Goal: Task Accomplishment & Management: Manage account settings

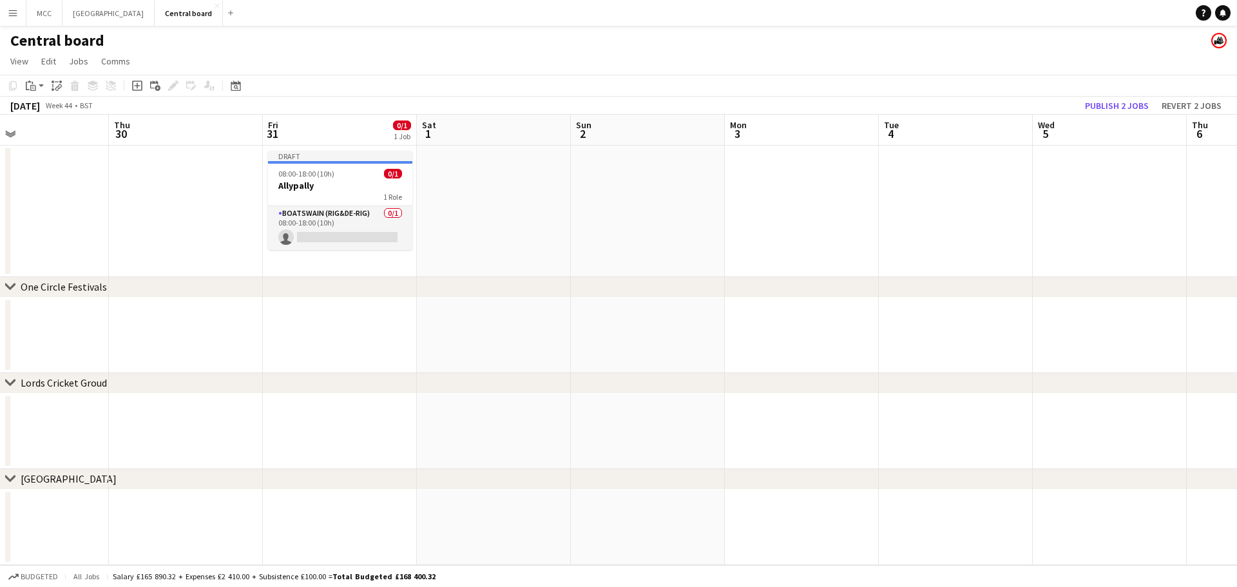
scroll to position [0, 352]
click at [1120, 107] on button "Publish 2 jobs" at bounding box center [1117, 105] width 74 height 17
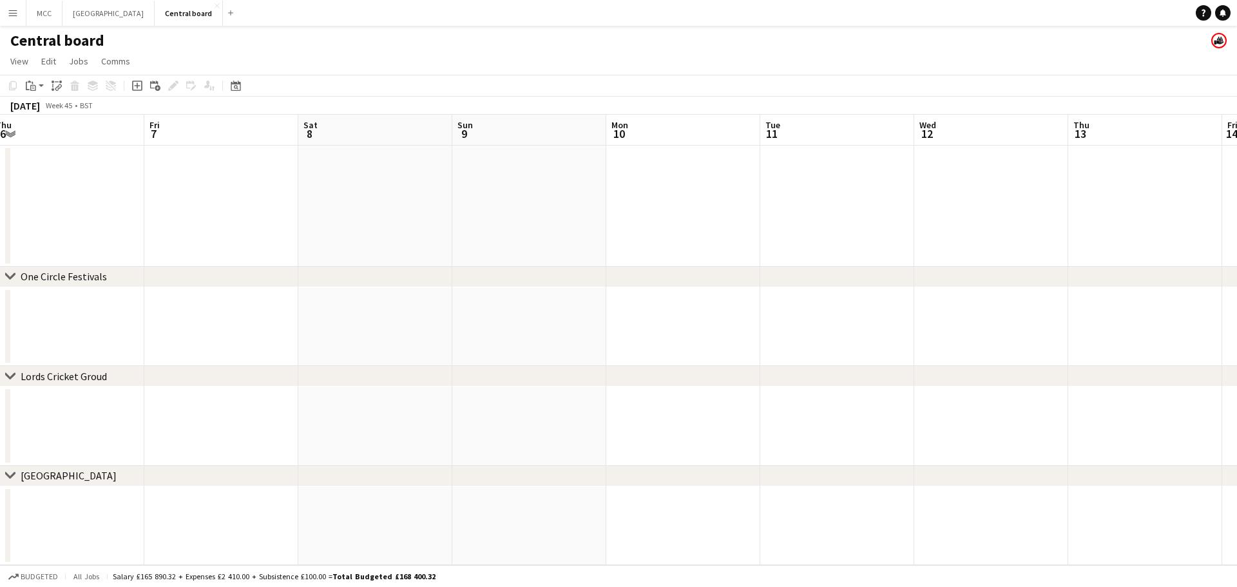
scroll to position [0, 486]
click at [10, 10] on app-icon "Menu" at bounding box center [13, 13] width 10 height 10
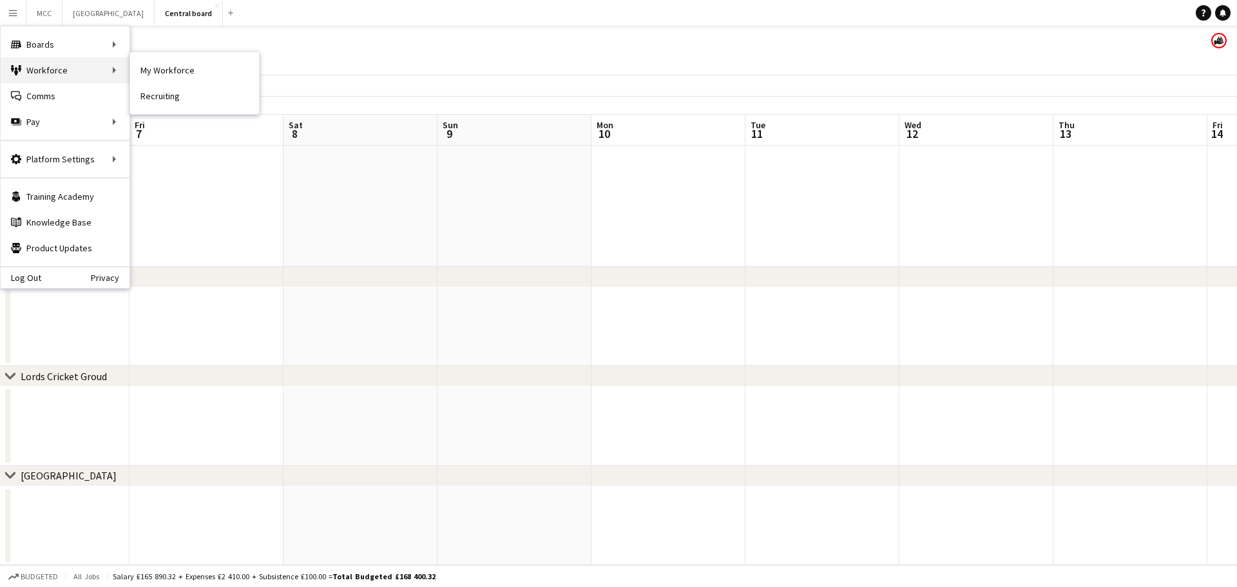
click at [51, 70] on div "Workforce Workforce" at bounding box center [65, 70] width 129 height 26
click at [82, 119] on div "Pay Pay" at bounding box center [65, 122] width 129 height 26
click at [170, 126] on app-board-header-date "Fri 7" at bounding box center [207, 130] width 154 height 31
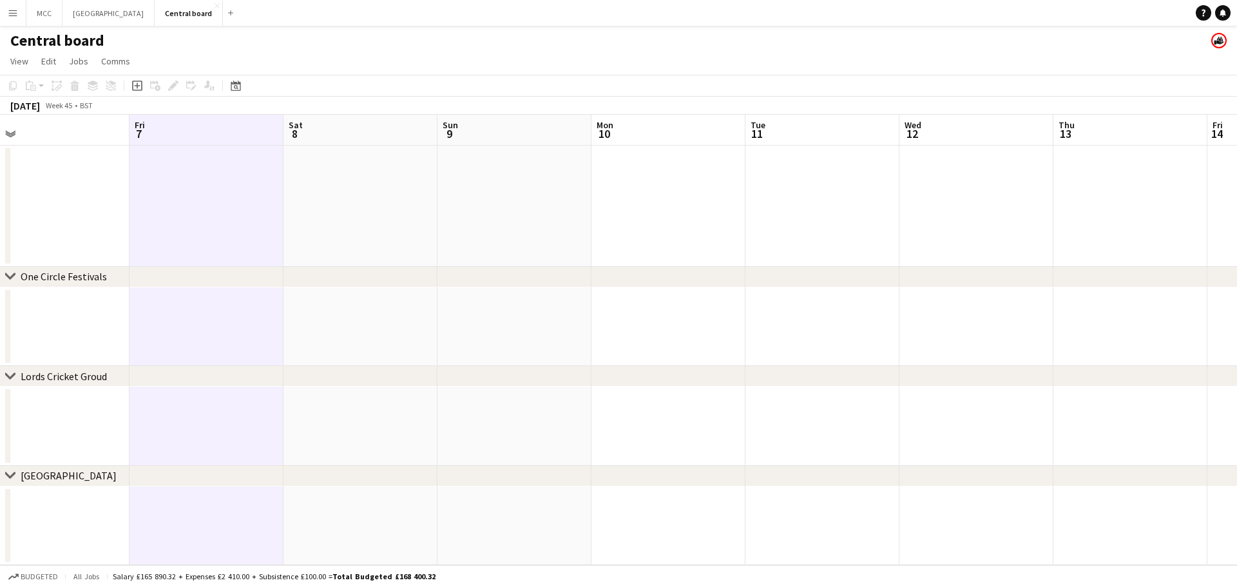
click at [11, 15] on app-icon "Menu" at bounding box center [13, 13] width 10 height 10
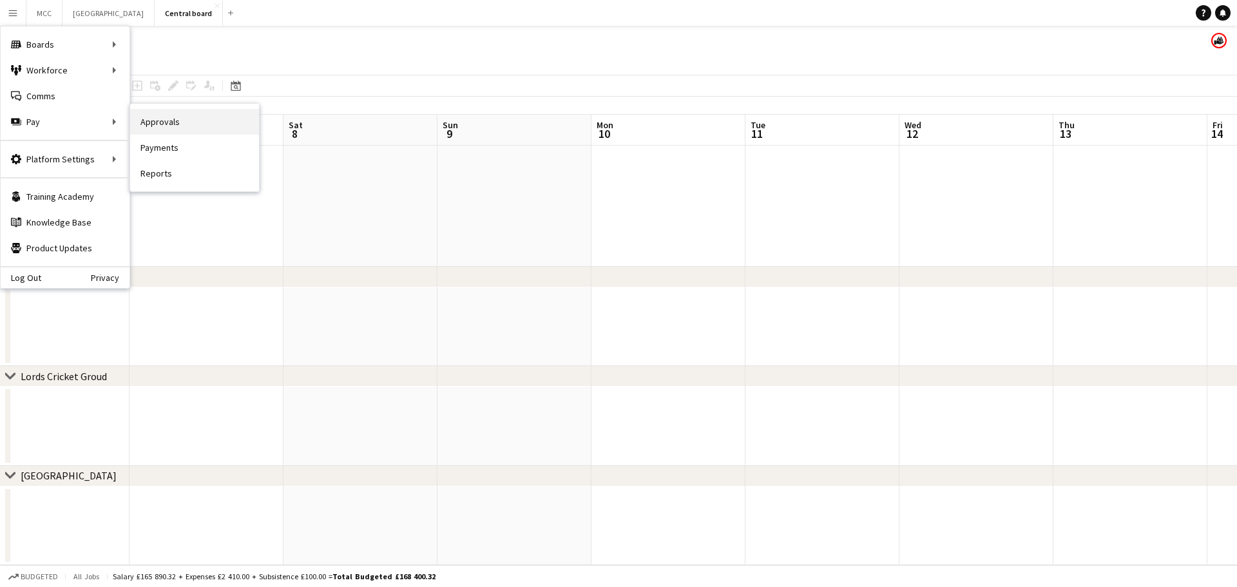
click at [162, 130] on link "Approvals" at bounding box center [194, 122] width 129 height 26
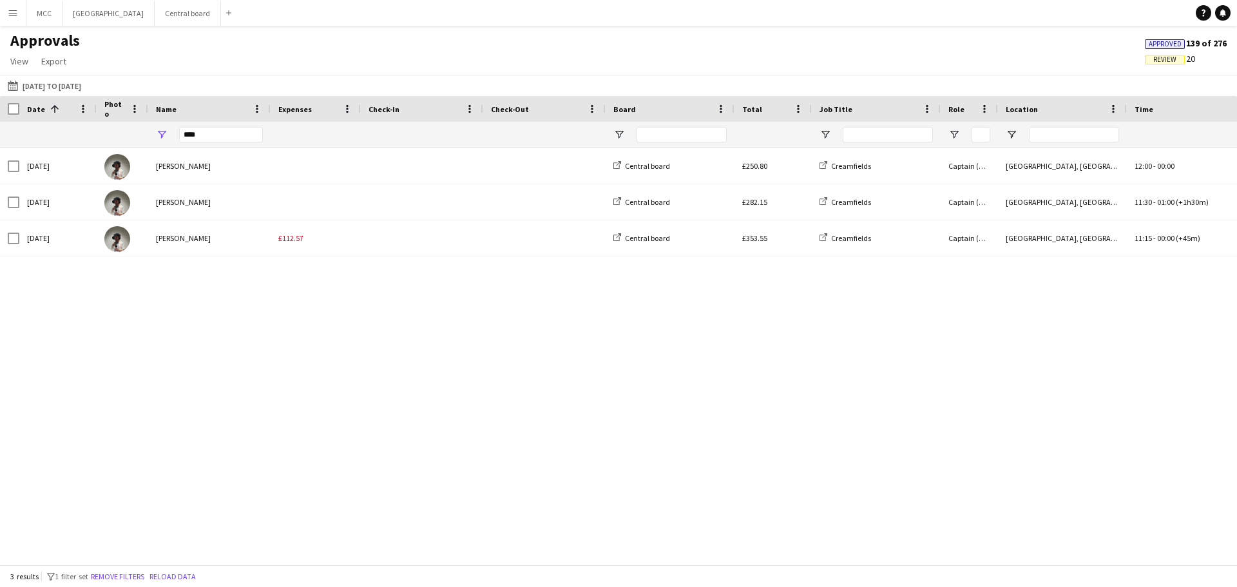
drag, startPoint x: 218, startPoint y: 126, endPoint x: 177, endPoint y: 135, distance: 42.2
click at [170, 135] on div "****" at bounding box center [209, 135] width 122 height 26
drag, startPoint x: 197, startPoint y: 137, endPoint x: 153, endPoint y: 137, distance: 43.8
click at [153, 137] on div "****" at bounding box center [209, 135] width 122 height 26
type input "******"
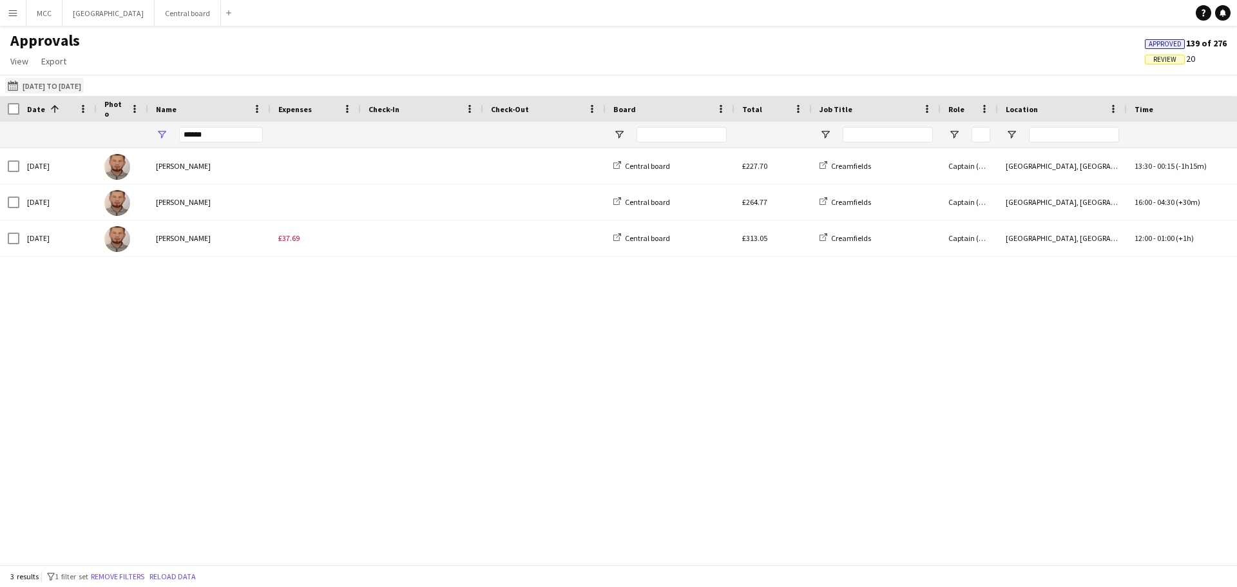
click at [43, 78] on button "[DATE] to [DATE] [DATE] to [DATE]" at bounding box center [44, 85] width 79 height 15
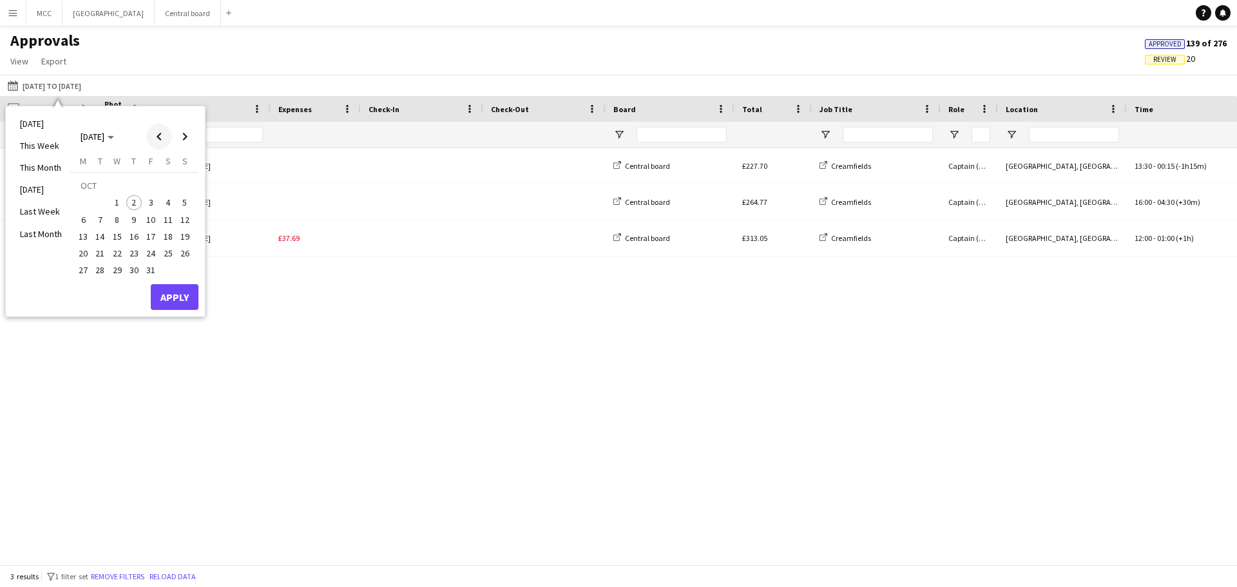
click at [158, 142] on span "Previous month" at bounding box center [159, 137] width 26 height 26
click at [79, 255] on span "25" at bounding box center [82, 256] width 15 height 15
click at [187, 242] on span "24" at bounding box center [184, 239] width 15 height 15
click at [189, 257] on span "31" at bounding box center [184, 256] width 15 height 15
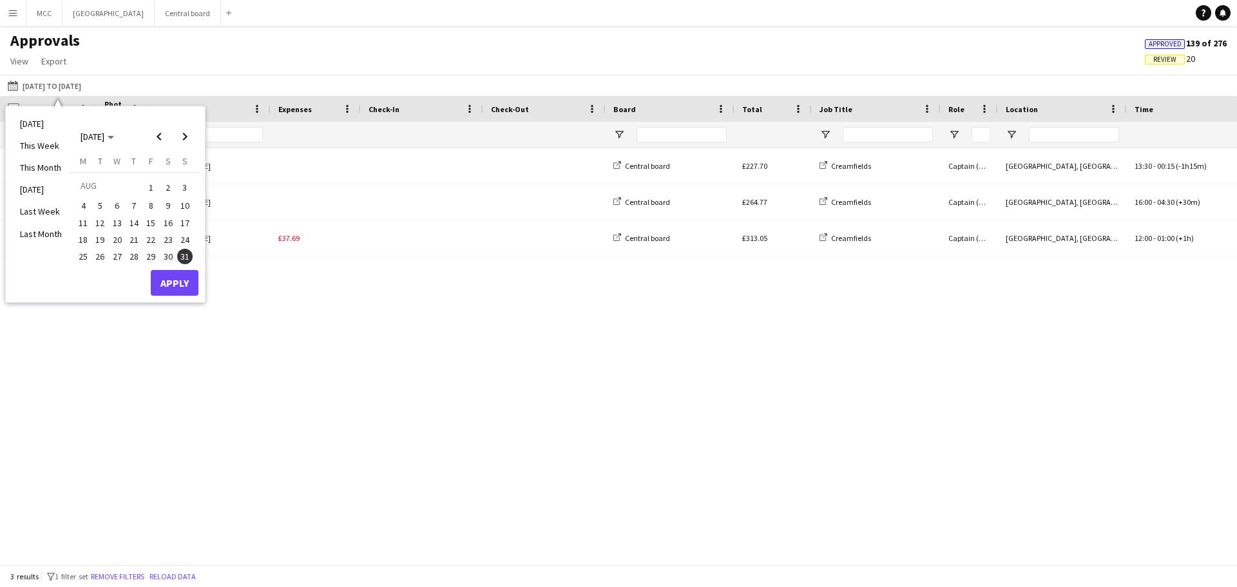
click at [187, 231] on button "24" at bounding box center [185, 239] width 17 height 17
click at [159, 260] on button "30" at bounding box center [167, 256] width 17 height 17
click at [182, 238] on span "24" at bounding box center [184, 239] width 15 height 15
drag, startPoint x: 78, startPoint y: 258, endPoint x: 142, endPoint y: 256, distance: 64.4
click at [142, 256] on tr "25 26 27 28 29 30 31" at bounding box center [134, 256] width 119 height 17
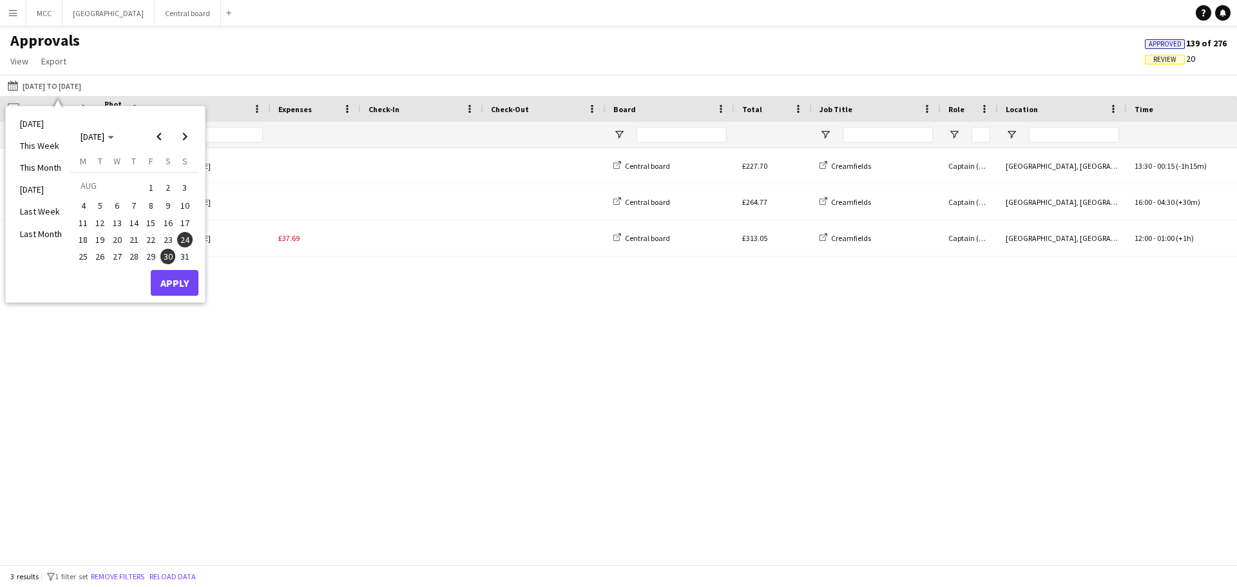
click at [164, 256] on span "30" at bounding box center [167, 256] width 15 height 15
click at [179, 243] on span "24" at bounding box center [184, 239] width 15 height 15
click at [95, 255] on span "26" at bounding box center [100, 256] width 15 height 15
click at [85, 258] on span "25" at bounding box center [82, 256] width 15 height 15
click at [180, 247] on button "24" at bounding box center [185, 239] width 17 height 17
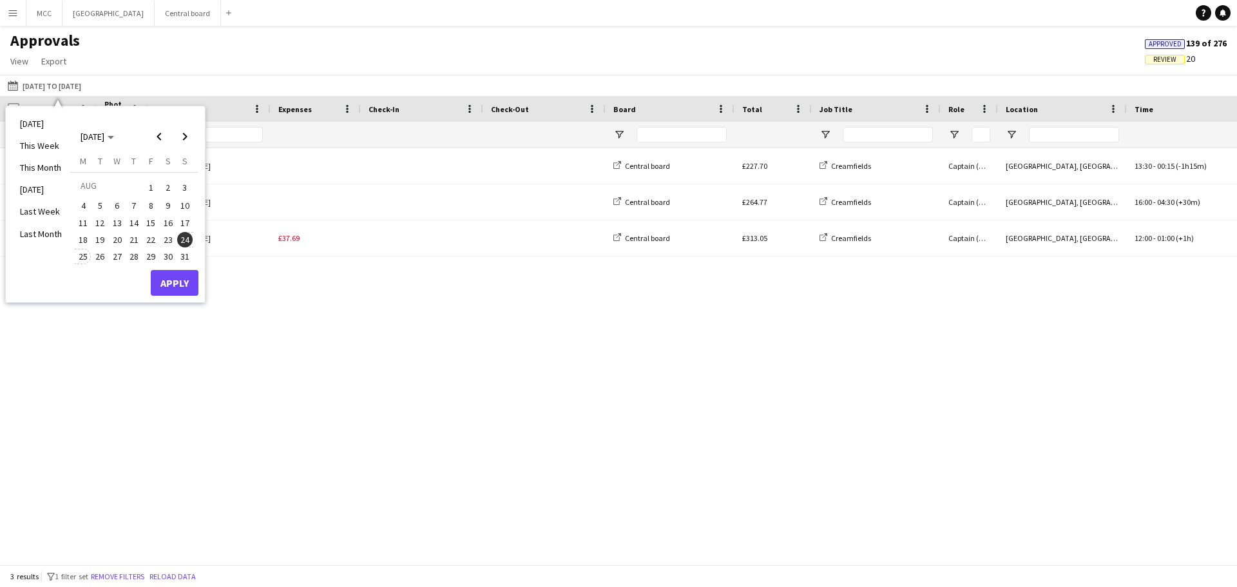
click at [79, 256] on span "25" at bounding box center [82, 256] width 15 height 15
click at [99, 257] on span "26" at bounding box center [100, 256] width 15 height 15
click at [115, 258] on span "27" at bounding box center [117, 256] width 15 height 15
drag, startPoint x: 86, startPoint y: 258, endPoint x: 150, endPoint y: 262, distance: 63.9
click at [150, 262] on tr "25 26 27 28 29 30 31" at bounding box center [134, 256] width 119 height 17
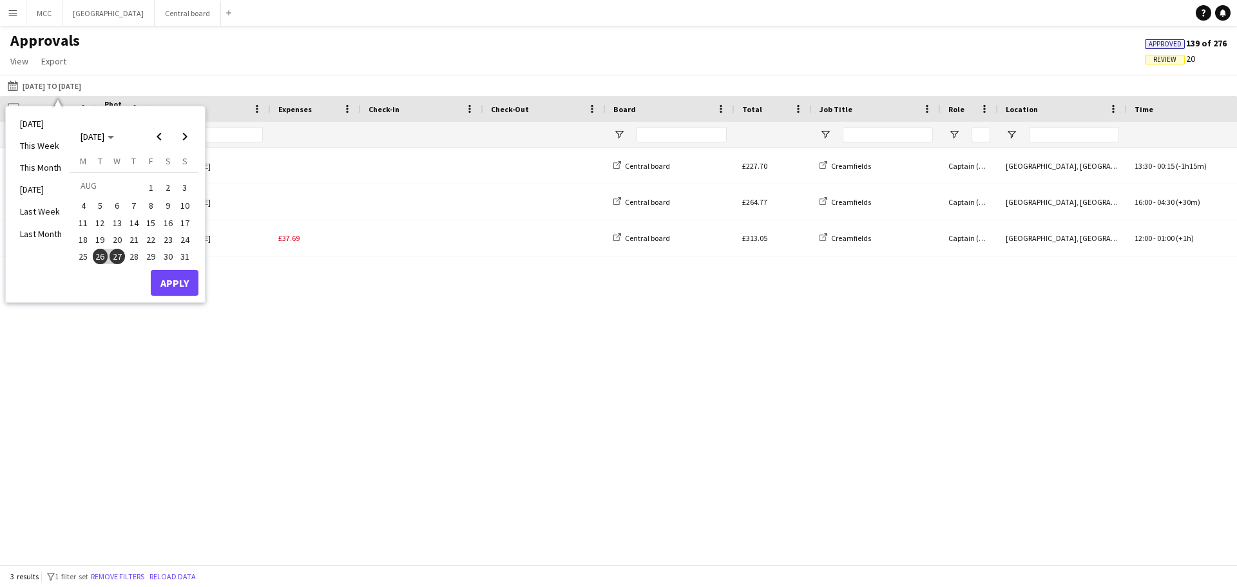
click at [89, 262] on button "25" at bounding box center [83, 256] width 17 height 17
click at [148, 260] on span "29" at bounding box center [150, 256] width 15 height 15
click at [175, 278] on button "Apply" at bounding box center [175, 283] width 48 height 26
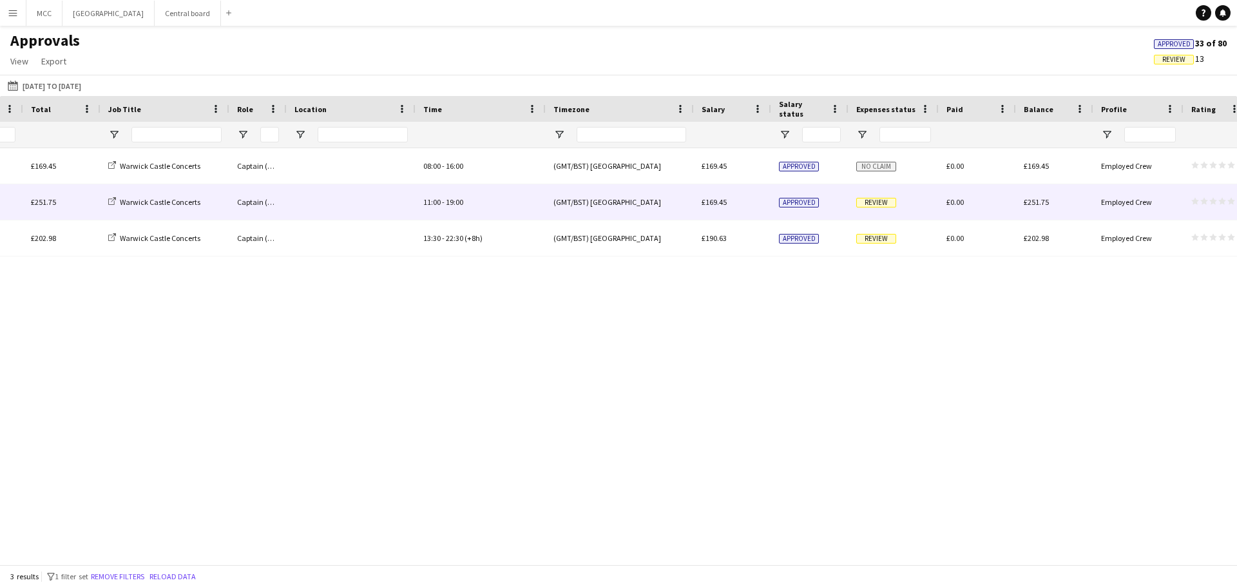
click at [878, 197] on span "Review" at bounding box center [876, 202] width 40 height 10
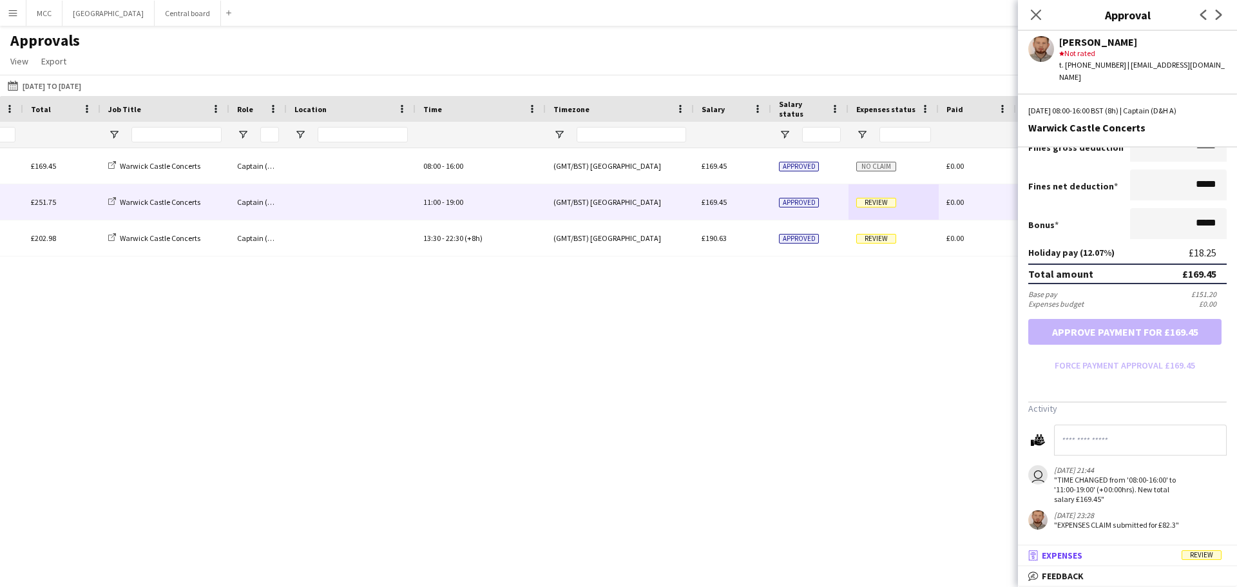
click at [1137, 550] on mat-panel-title "receipt Expenses Review" at bounding box center [1125, 556] width 214 height 12
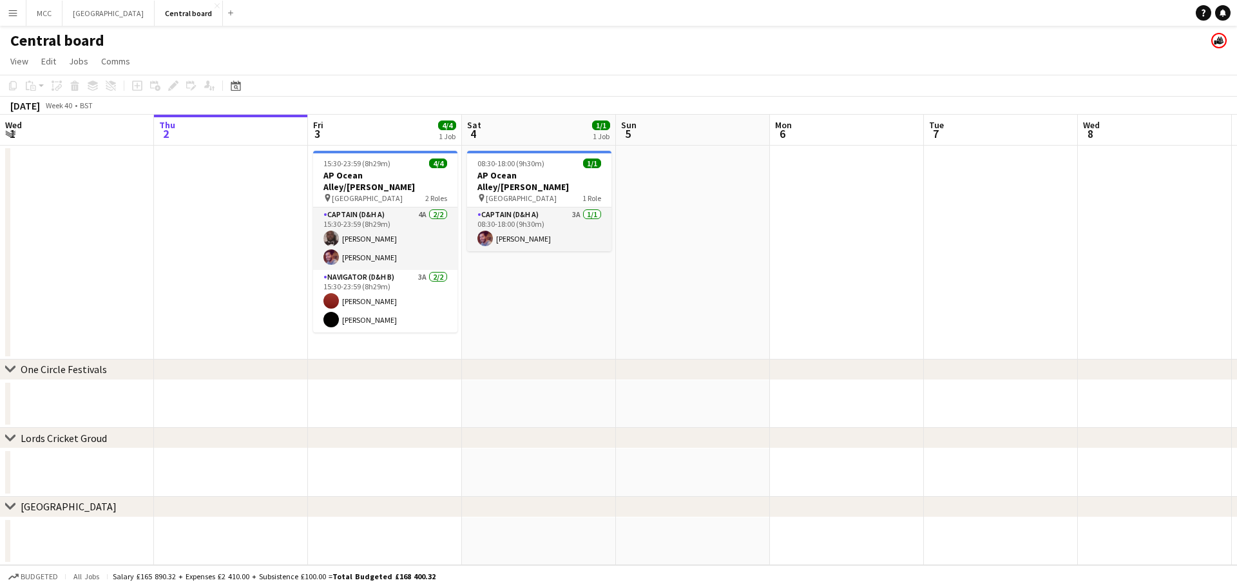
click at [12, 10] on app-icon "Menu" at bounding box center [13, 13] width 10 height 10
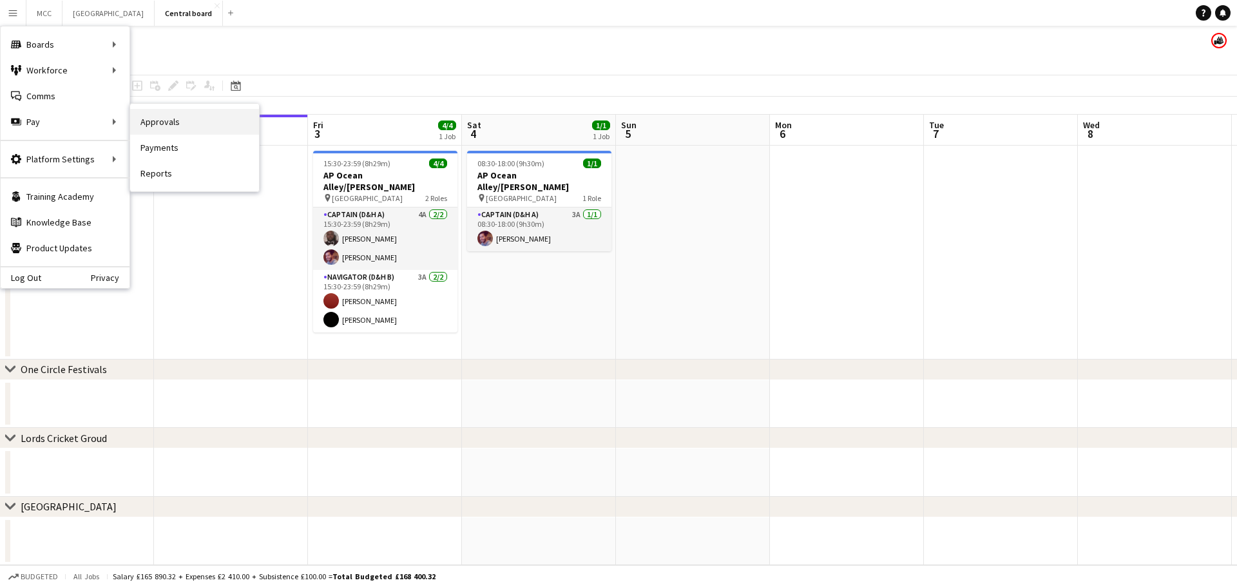
click at [174, 129] on link "Approvals" at bounding box center [194, 122] width 129 height 26
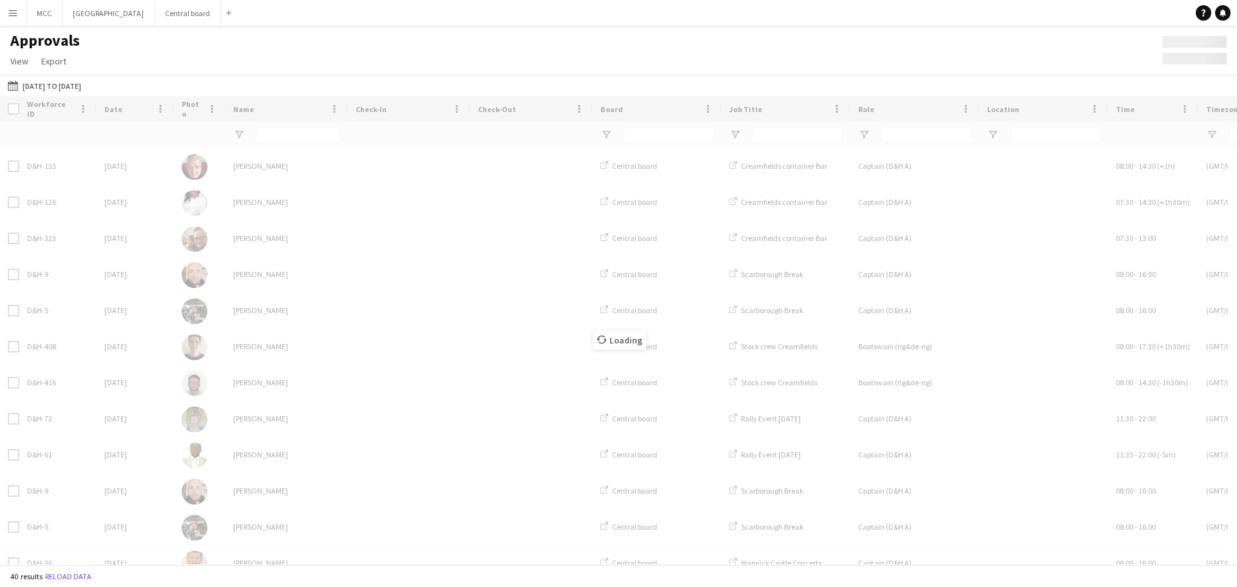
type input "******"
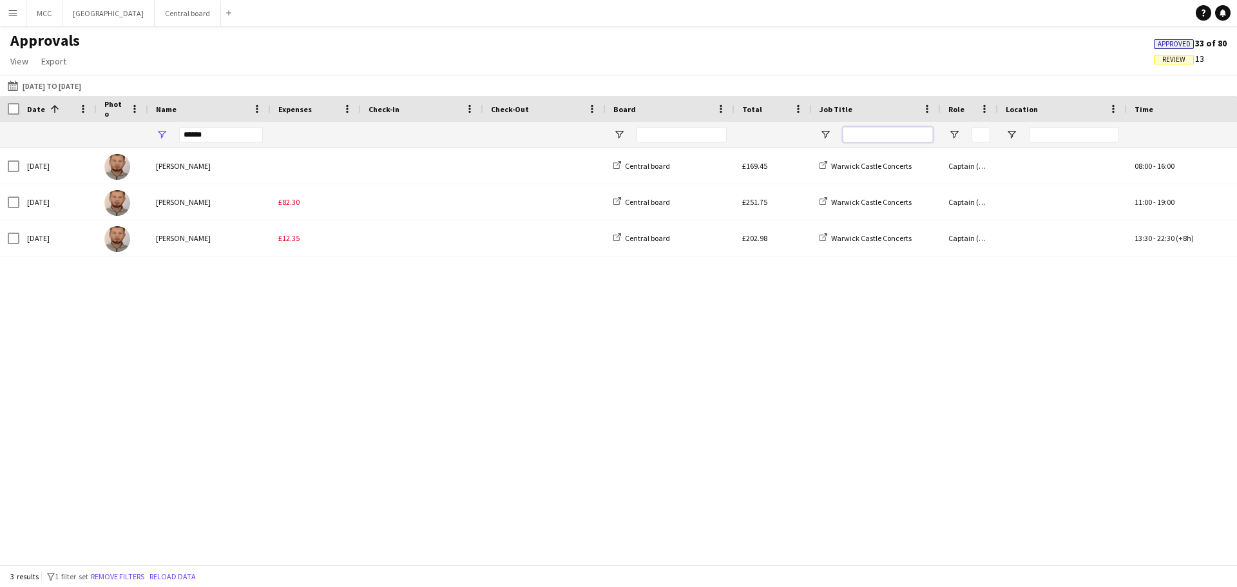
click at [869, 139] on input "Job Title Filter Input" at bounding box center [888, 134] width 90 height 15
type input "***"
click at [60, 90] on button "[DATE] to [DATE] [DATE] to [DATE]" at bounding box center [44, 85] width 79 height 15
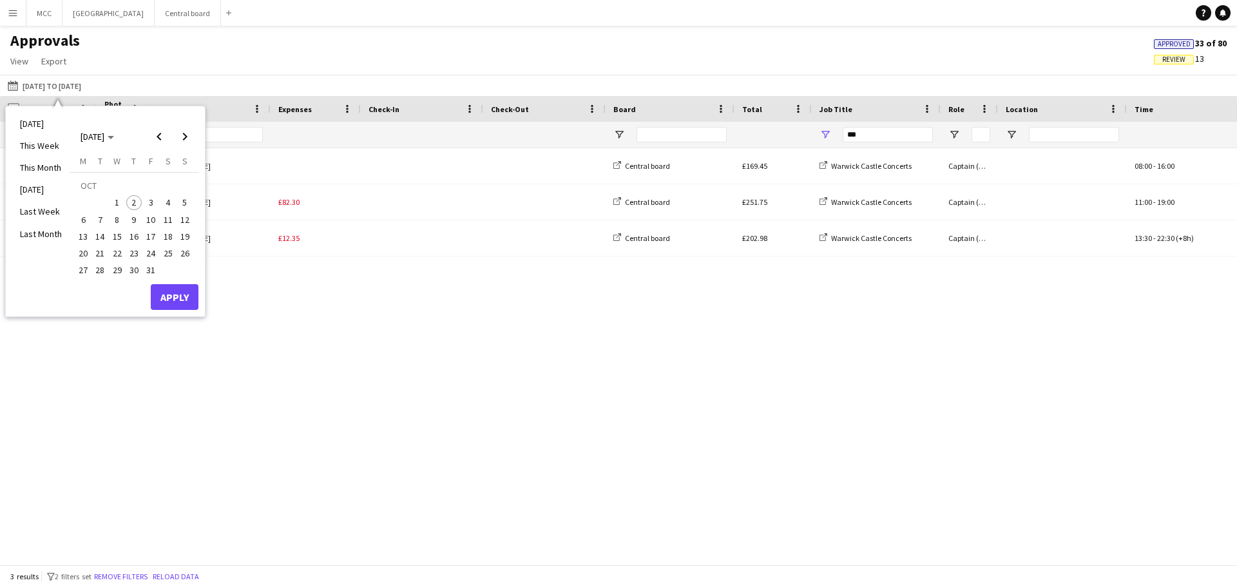
click at [83, 271] on span "27" at bounding box center [82, 270] width 15 height 15
click at [153, 273] on span "31" at bounding box center [150, 270] width 15 height 15
click at [158, 137] on span "Previous month" at bounding box center [159, 137] width 26 height 26
click at [82, 254] on span "25" at bounding box center [82, 256] width 15 height 15
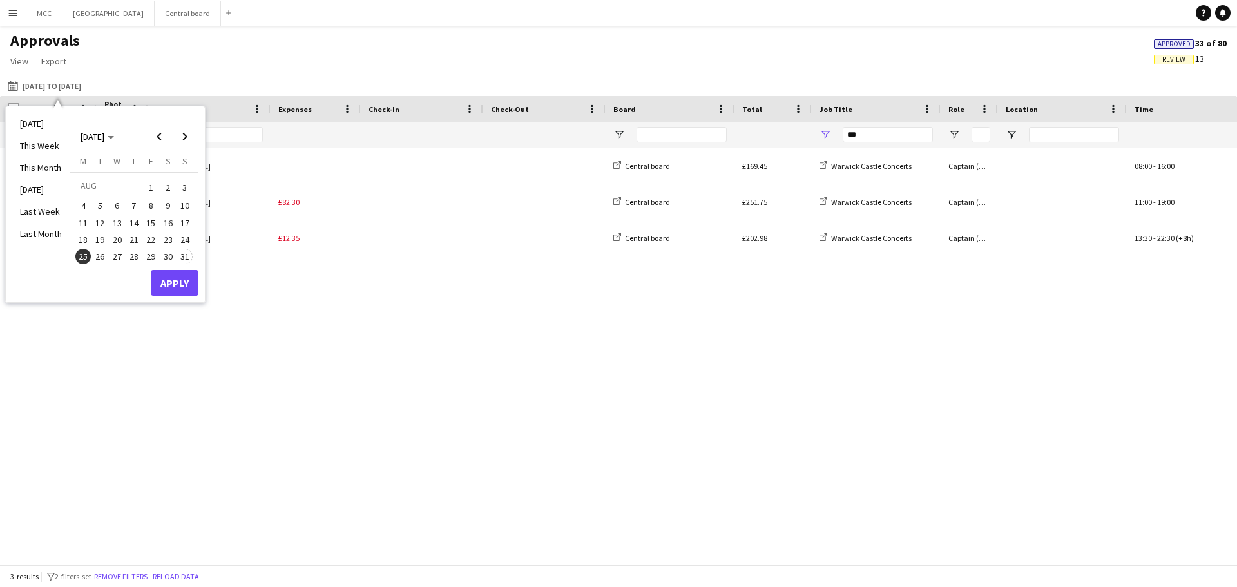
click at [187, 258] on span "31" at bounding box center [184, 256] width 15 height 15
click at [187, 283] on button "Apply" at bounding box center [175, 283] width 48 height 26
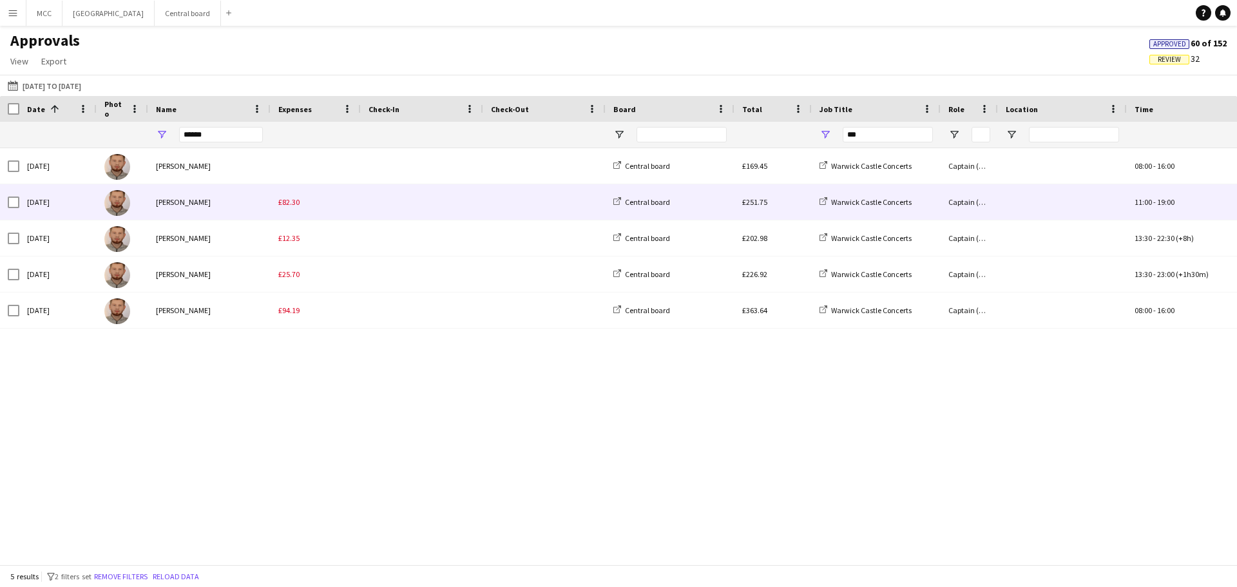
click at [378, 206] on span at bounding box center [422, 201] width 107 height 35
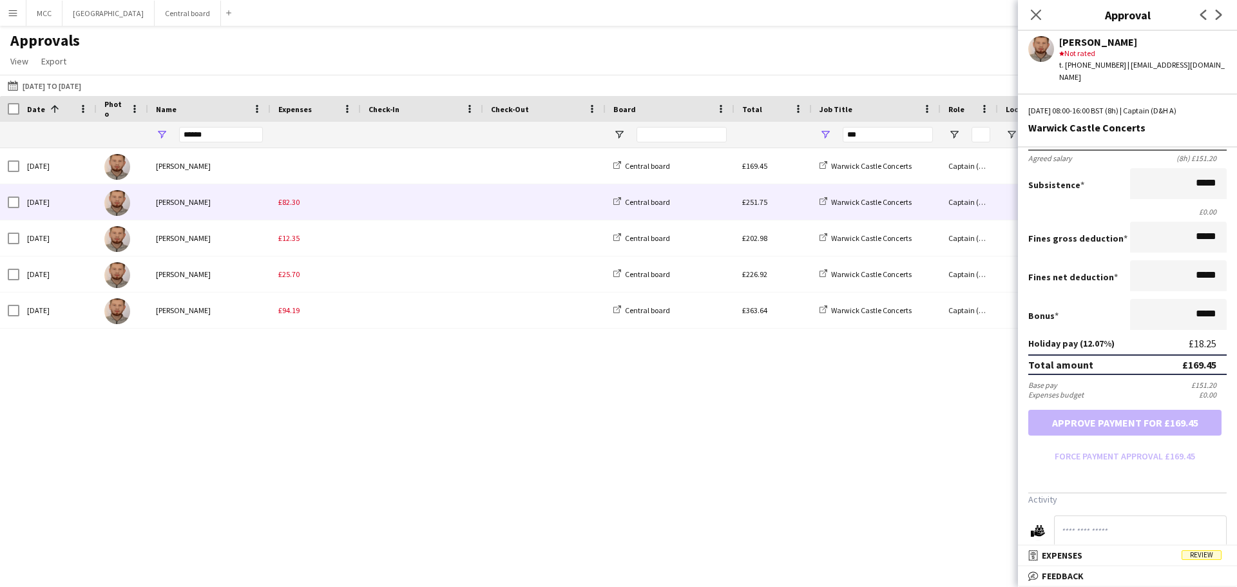
scroll to position [262, 0]
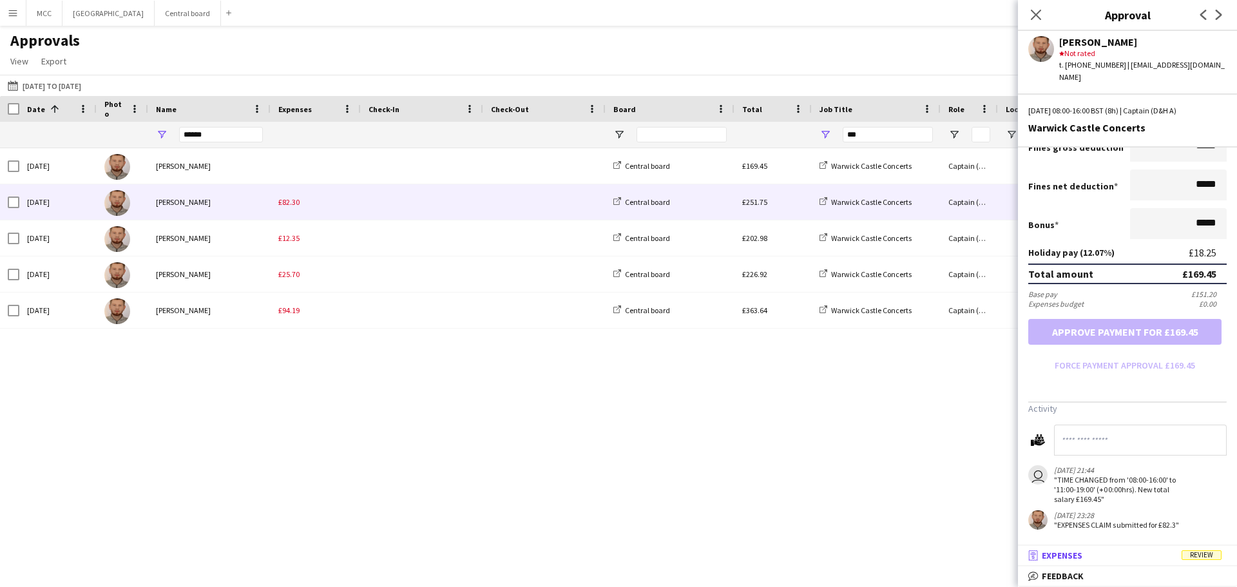
click at [1088, 553] on mat-panel-title "receipt Expenses Review" at bounding box center [1125, 556] width 214 height 12
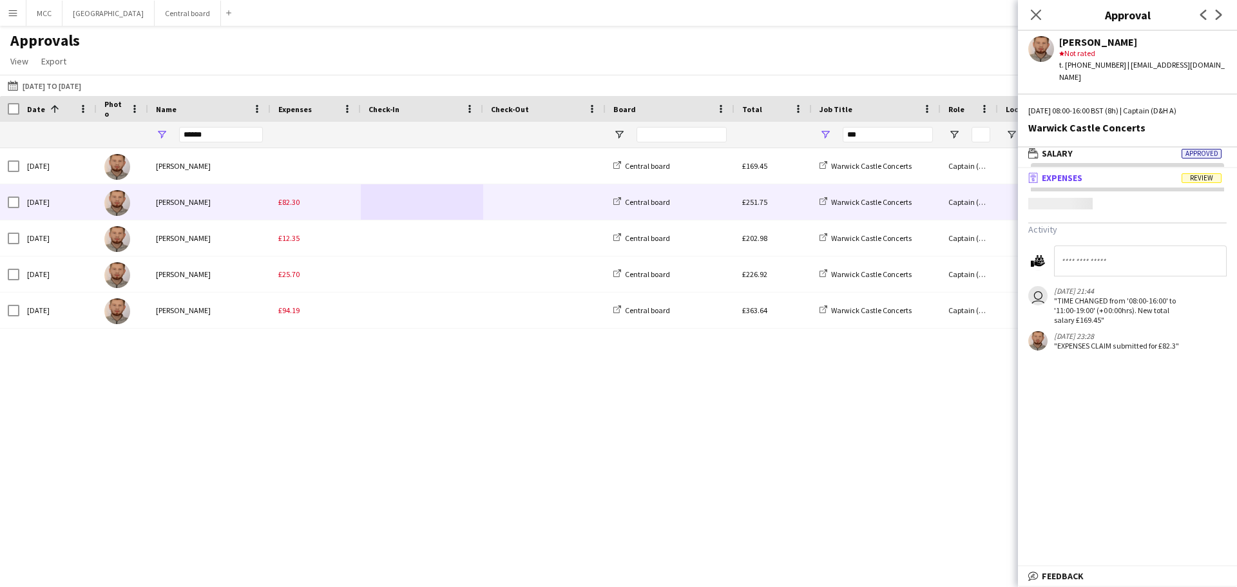
scroll to position [4, 0]
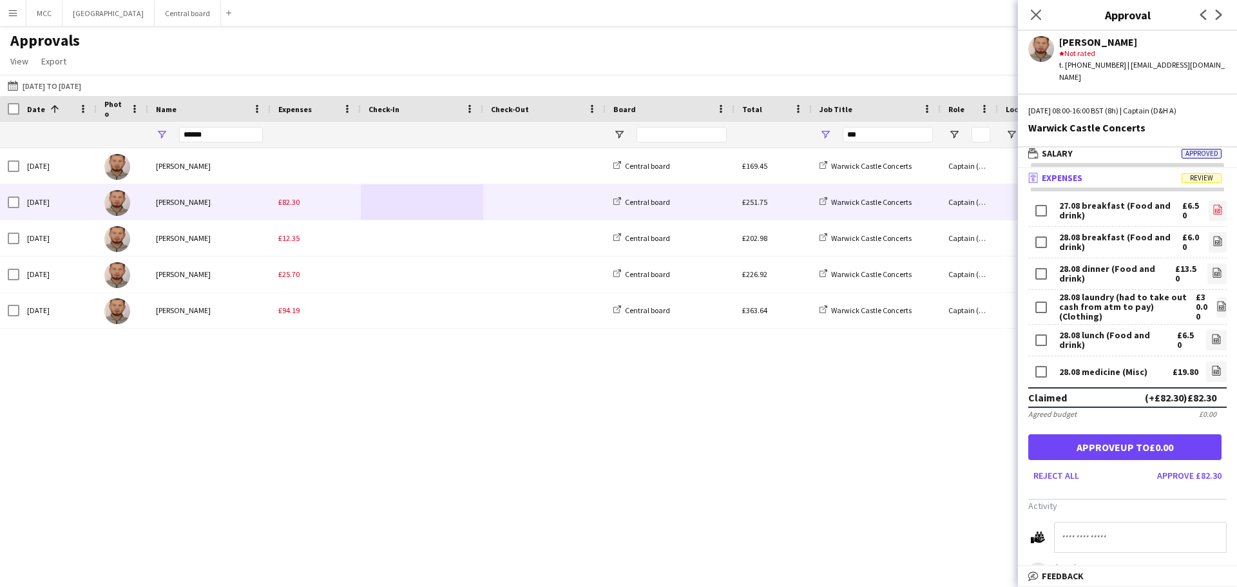
click at [1213, 205] on icon at bounding box center [1217, 210] width 8 height 10
click at [203, 15] on button "Central board Close" at bounding box center [188, 13] width 66 height 25
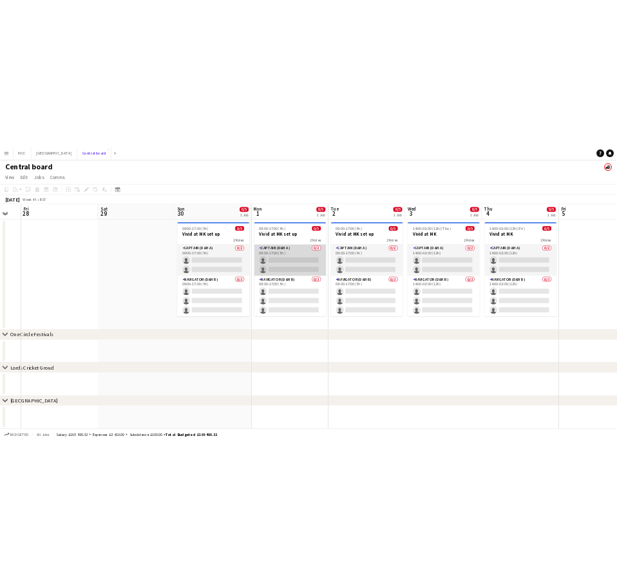
scroll to position [0, 423]
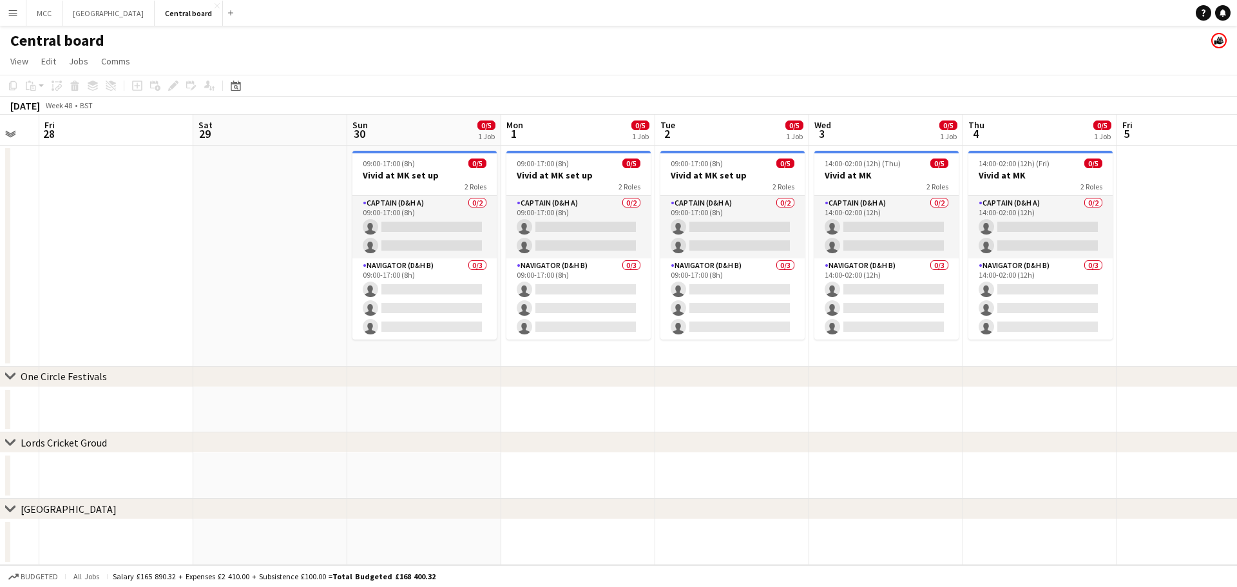
click at [12, 8] on app-icon "Menu" at bounding box center [13, 13] width 10 height 10
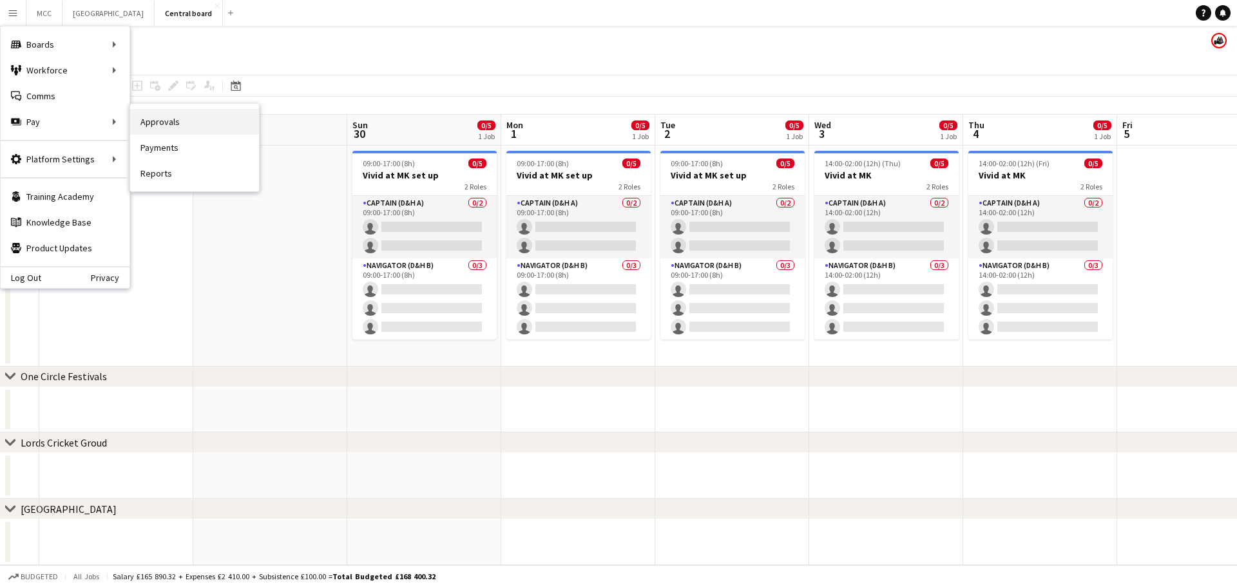
click at [171, 122] on link "Approvals" at bounding box center [194, 122] width 129 height 26
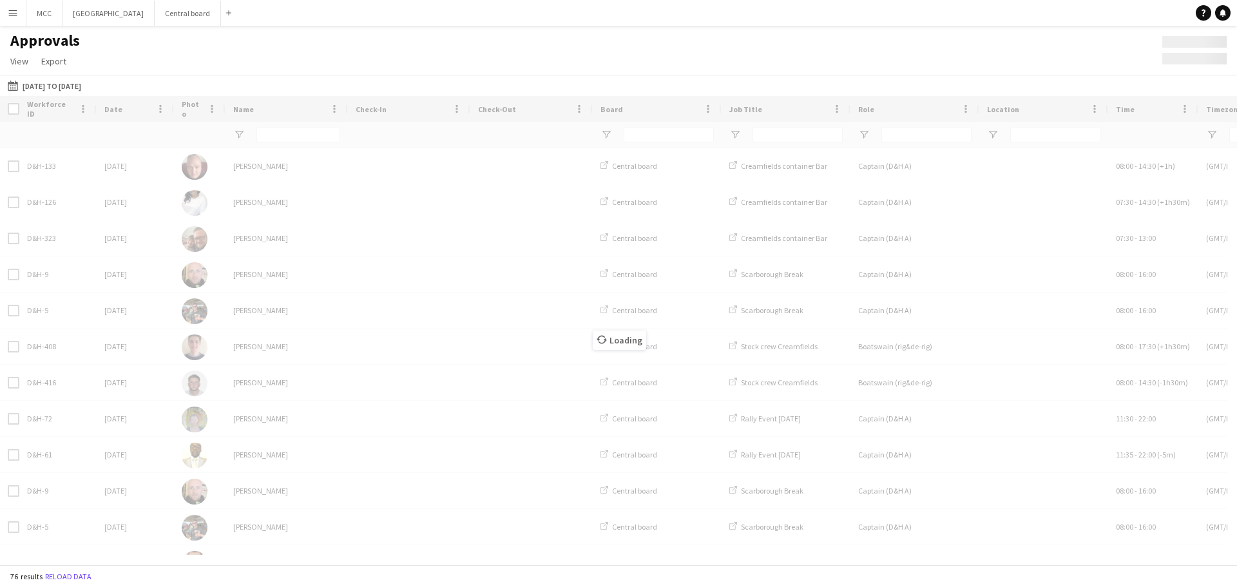
type input "******"
type input "***"
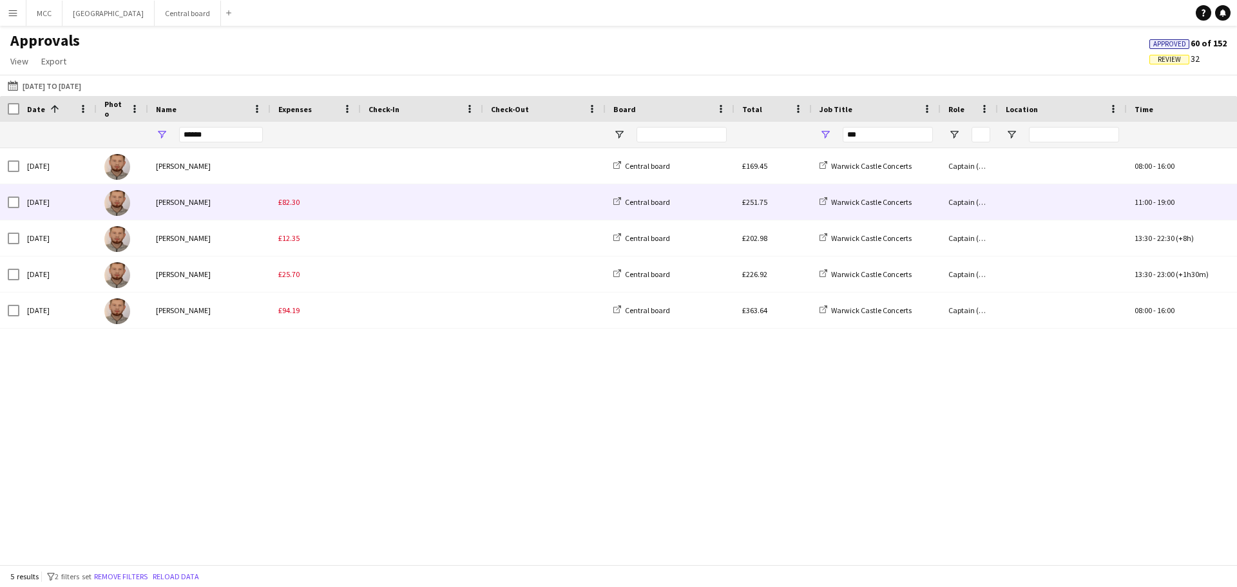
click at [277, 204] on div "£82.30" at bounding box center [316, 201] width 90 height 35
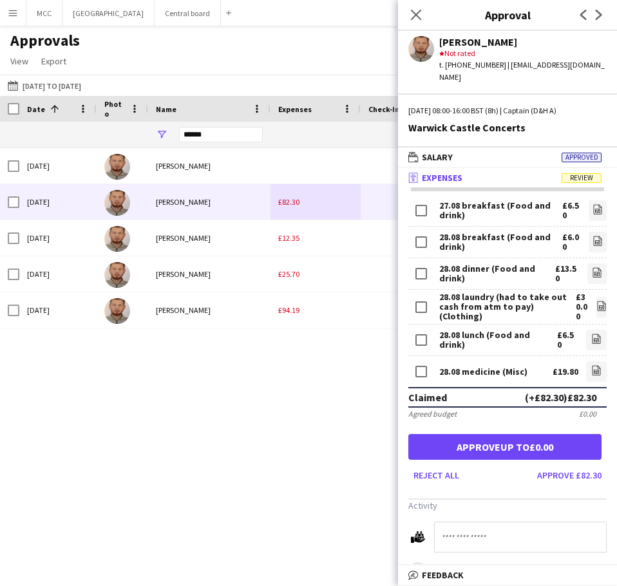
click at [499, 264] on div "28.08 dinner (Food and drink)" at bounding box center [497, 273] width 116 height 19
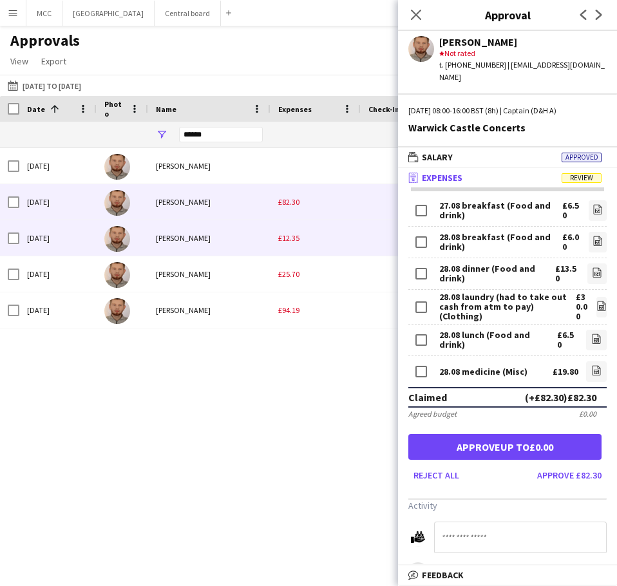
click at [228, 240] on div "[PERSON_NAME]" at bounding box center [209, 237] width 122 height 35
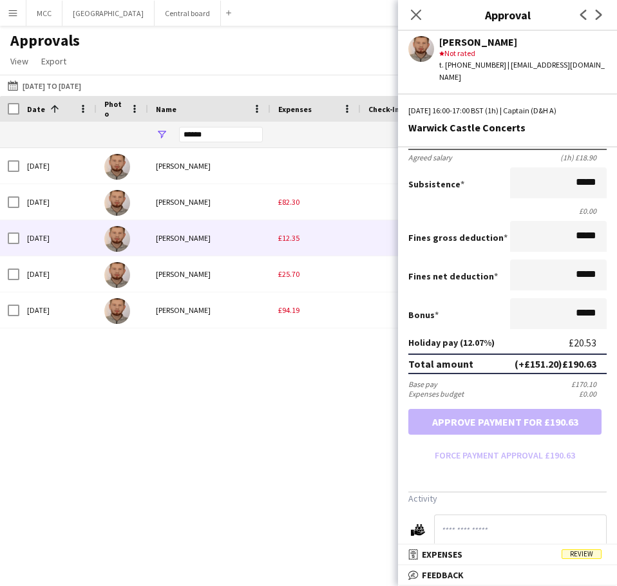
scroll to position [263, 0]
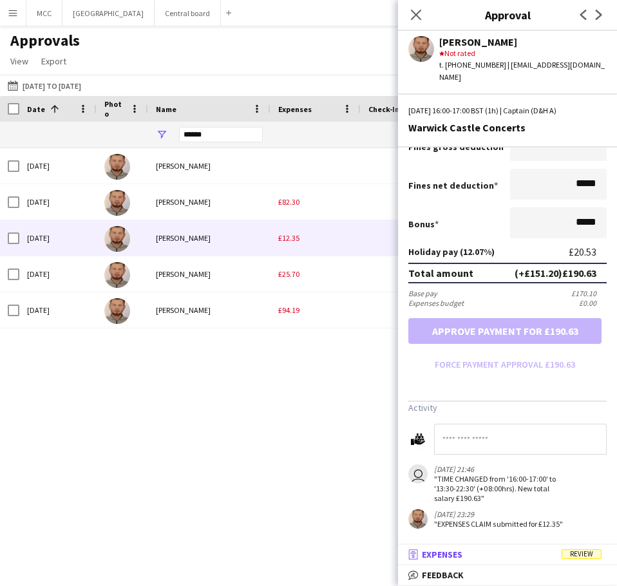
click at [512, 556] on mat-panel-title "receipt Expenses Review" at bounding box center [505, 555] width 214 height 12
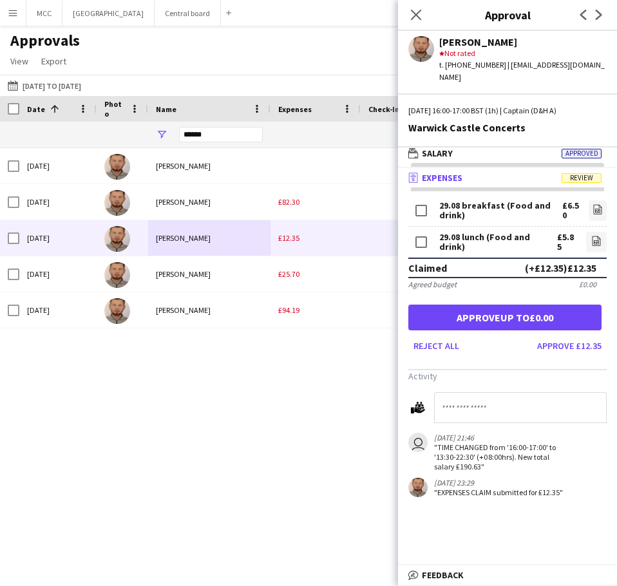
scroll to position [4, 0]
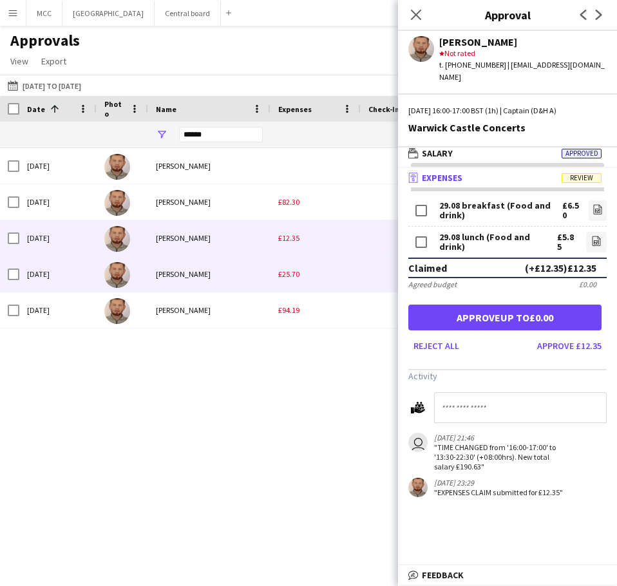
click at [311, 282] on div "£25.70" at bounding box center [316, 273] width 90 height 35
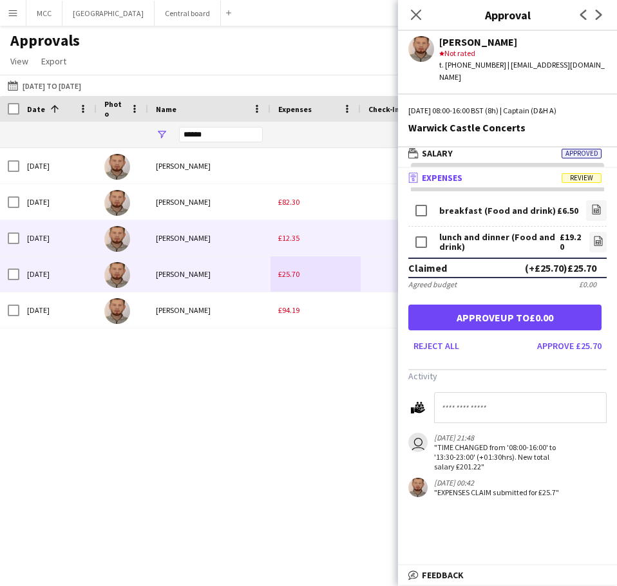
click at [198, 235] on div "[PERSON_NAME]" at bounding box center [209, 237] width 122 height 35
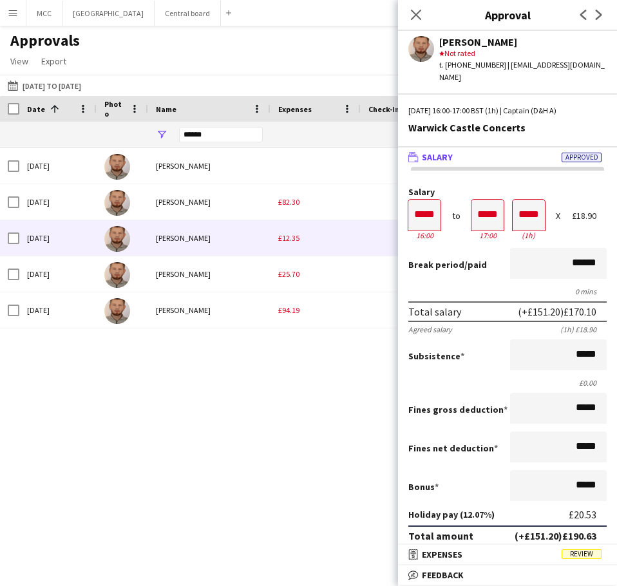
scroll to position [263, 0]
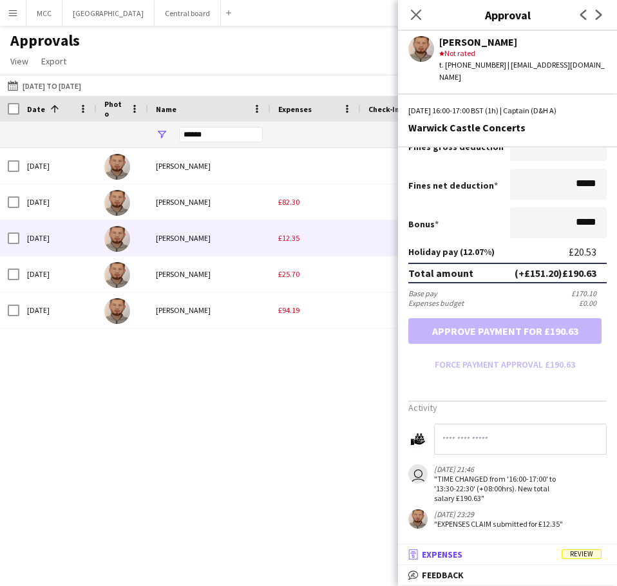
click at [513, 555] on mat-panel-title "receipt Expenses Review" at bounding box center [505, 555] width 214 height 12
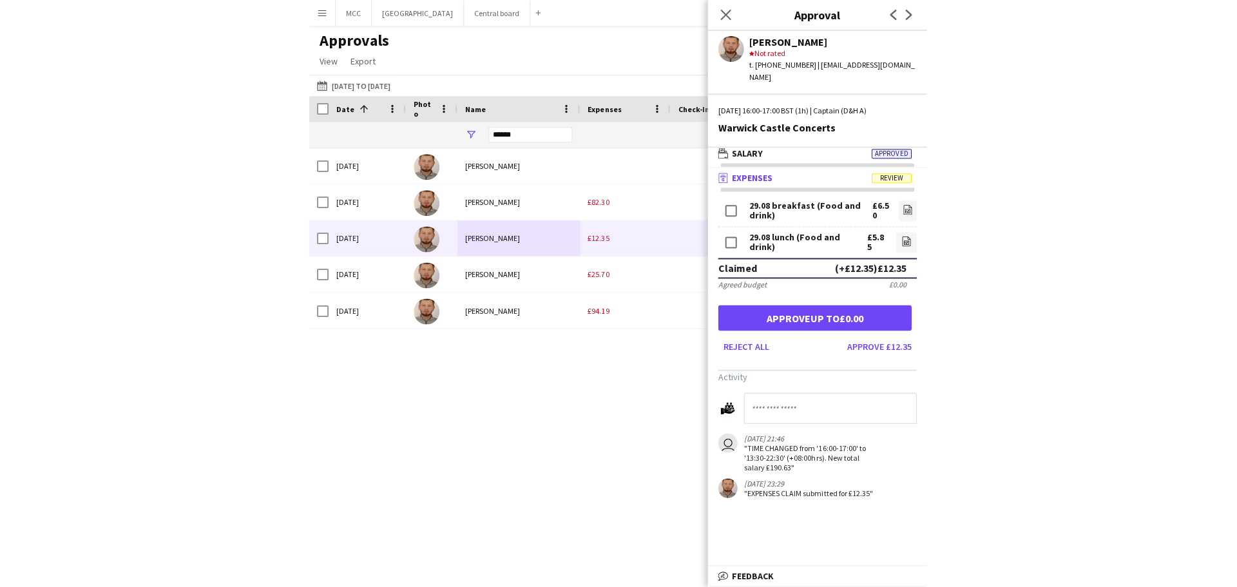
scroll to position [4, 0]
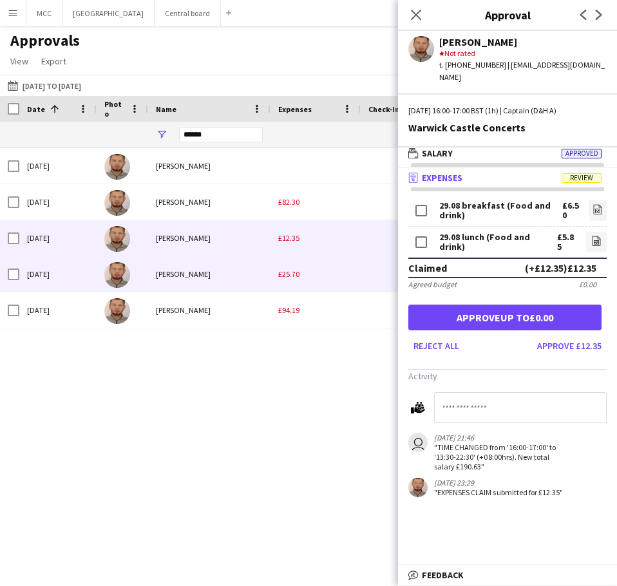
click at [260, 272] on div "[PERSON_NAME]" at bounding box center [209, 273] width 122 height 35
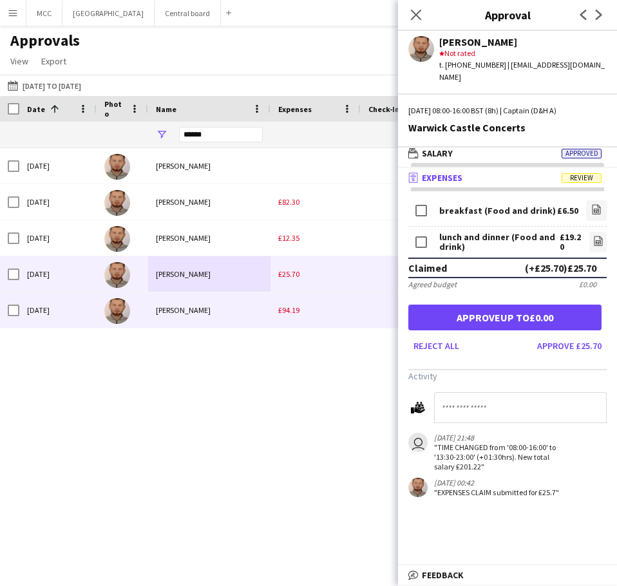
click at [227, 306] on div "[PERSON_NAME]" at bounding box center [209, 310] width 122 height 35
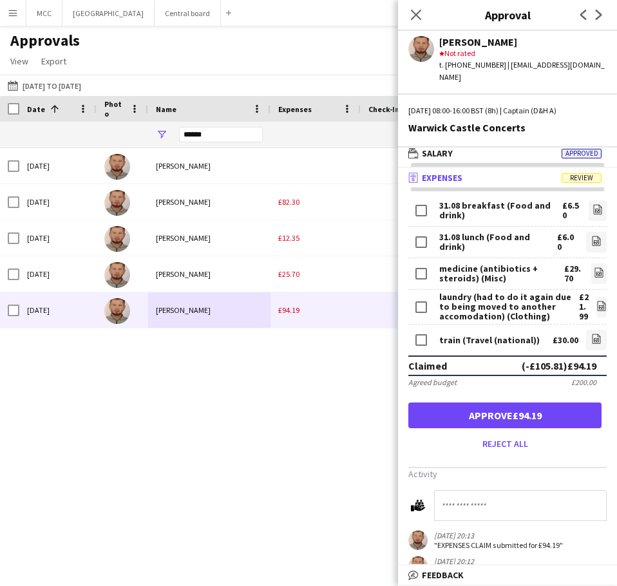
click at [318, 40] on div "Approvals View Customise view Customise filters Reset Filters Reset View Reset …" at bounding box center [308, 53] width 617 height 44
